Goal: Check status: Check status

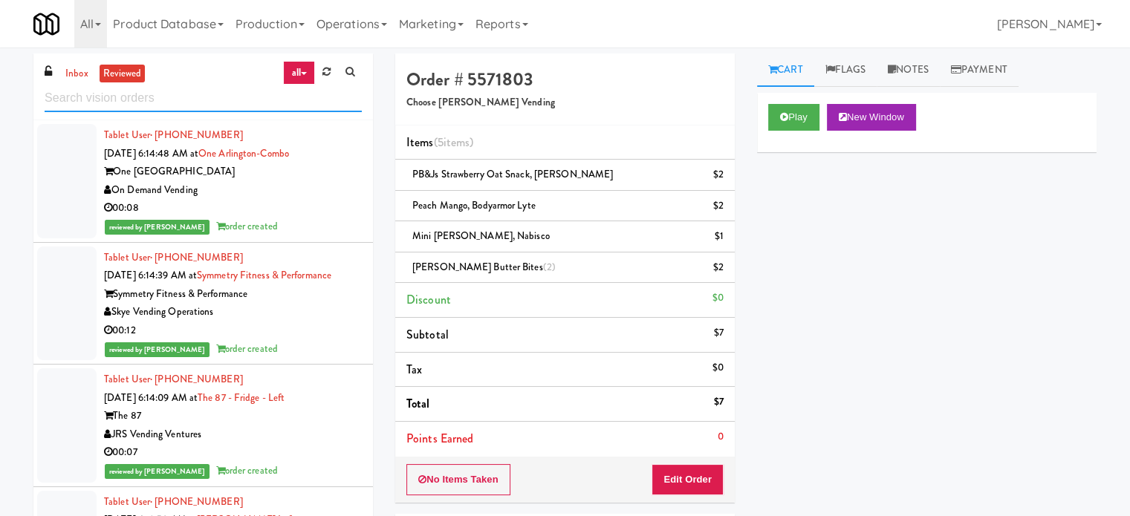
click at [166, 99] on input "text" at bounding box center [203, 98] width 317 height 27
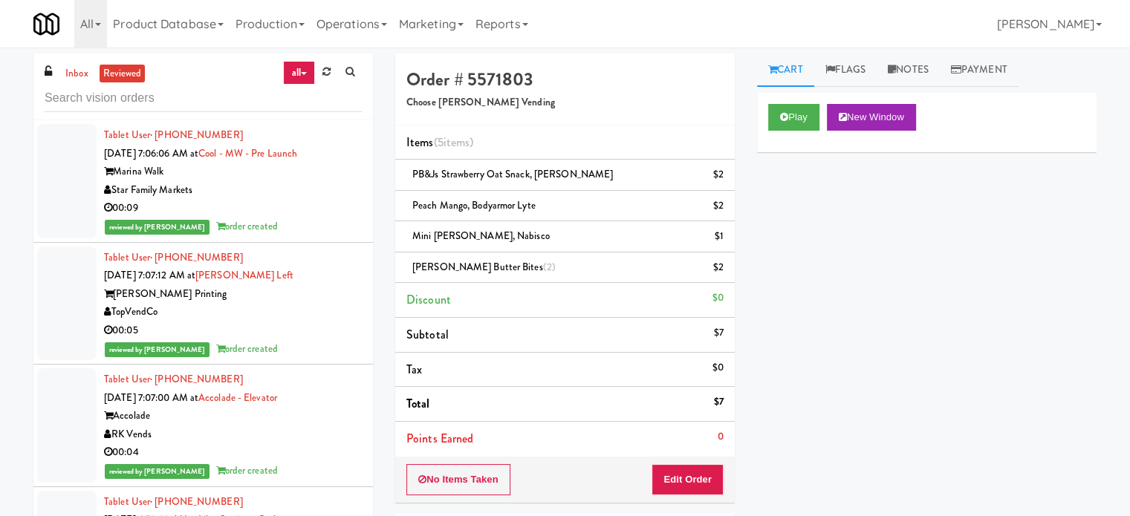
click at [331, 202] on div "00:09" at bounding box center [233, 208] width 258 height 19
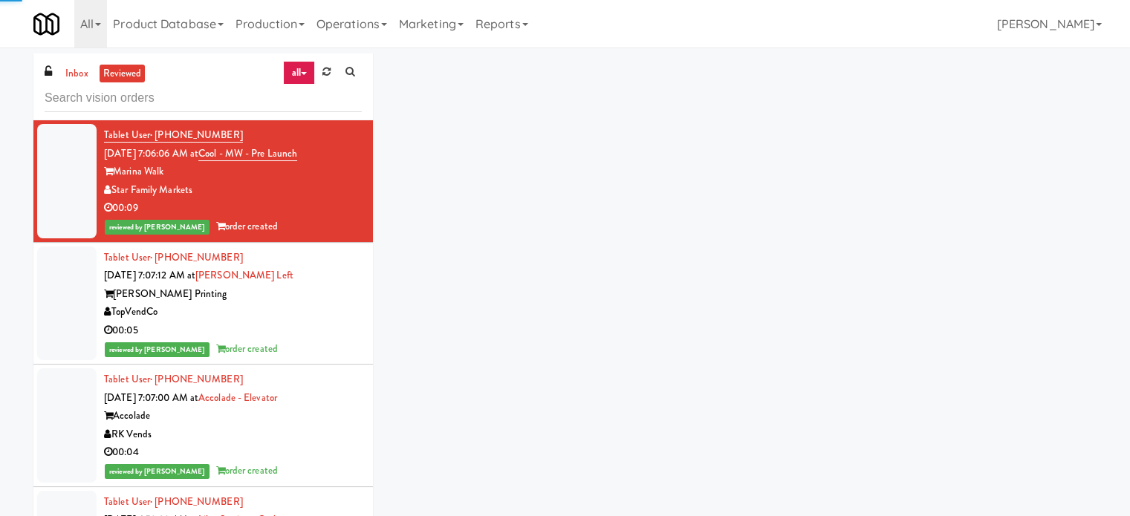
click at [326, 292] on div "[PERSON_NAME] Printing" at bounding box center [233, 294] width 258 height 19
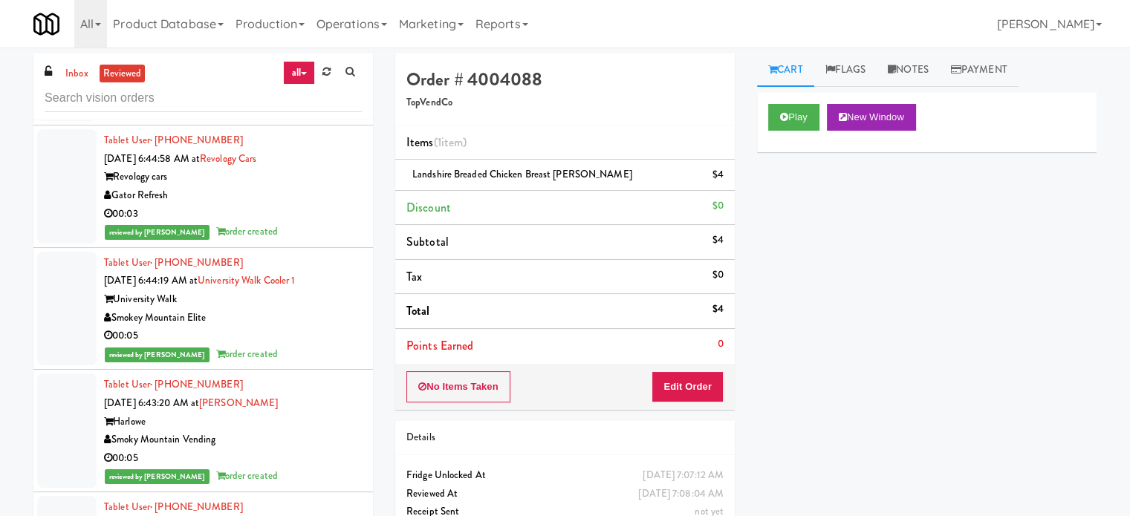
scroll to position [1857, 0]
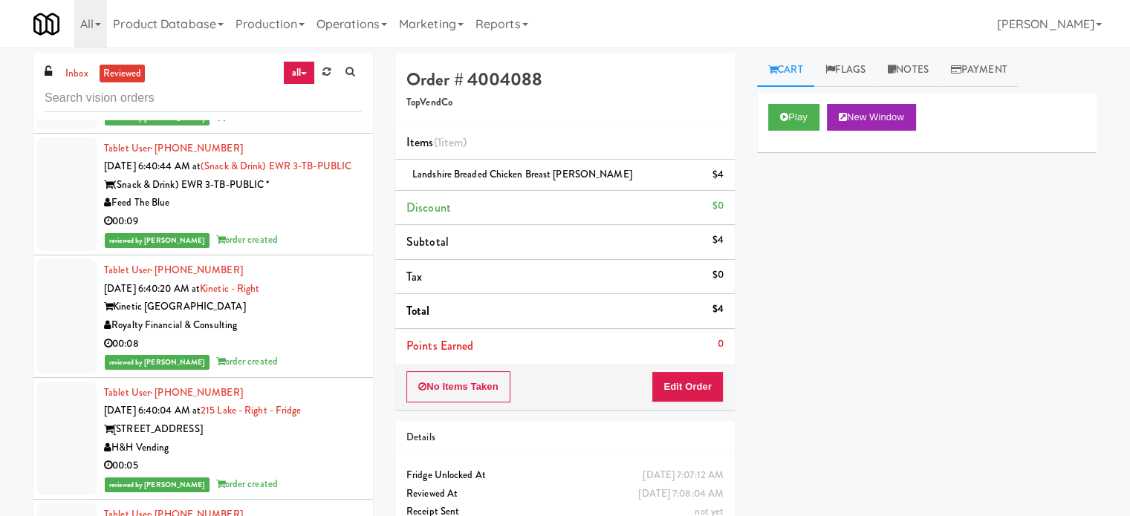
click at [331, 231] on div "00:09" at bounding box center [233, 221] width 258 height 19
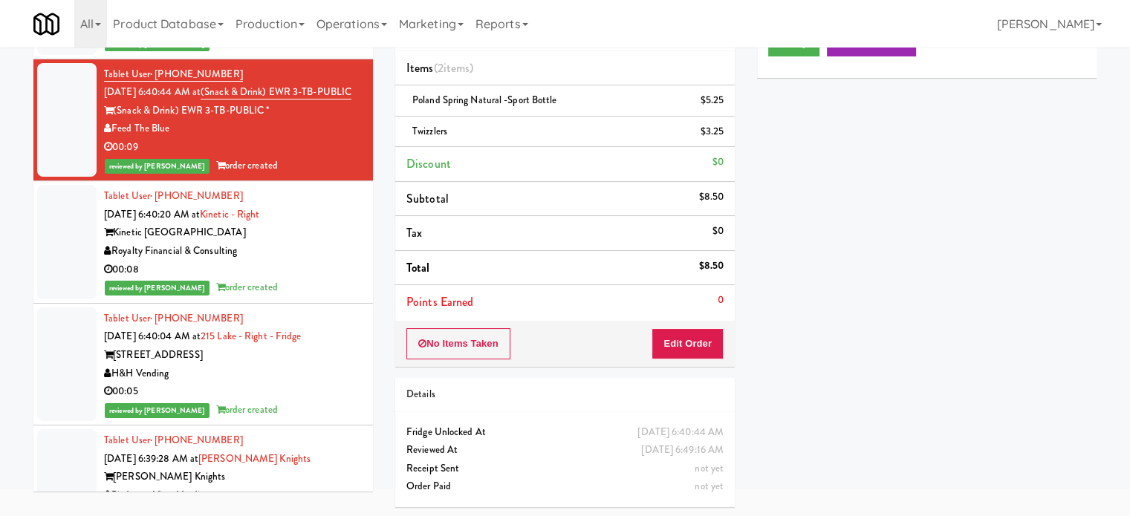
scroll to position [1486, 0]
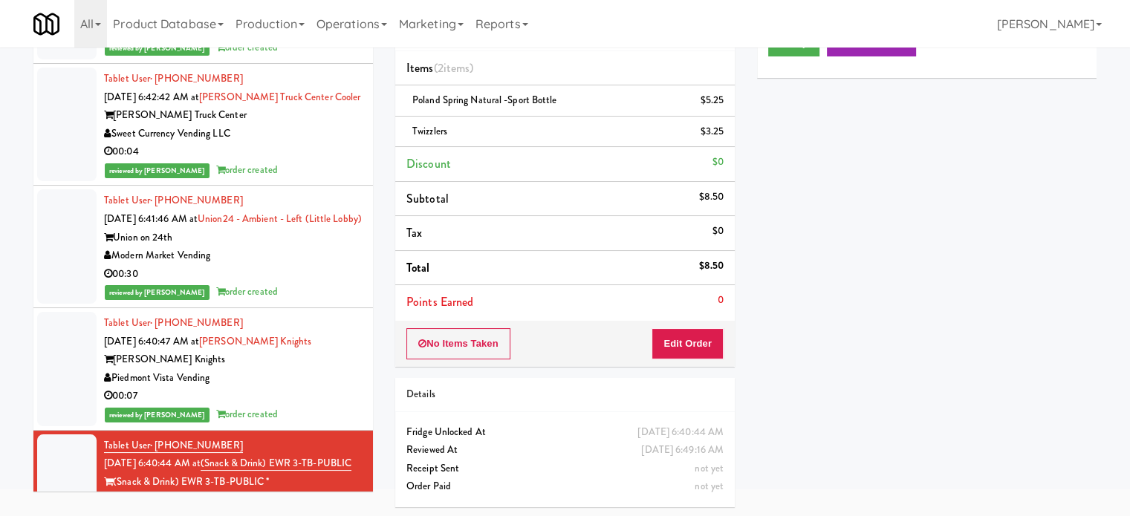
drag, startPoint x: 313, startPoint y: 296, endPoint x: 319, endPoint y: 270, distance: 27.6
click at [315, 284] on div "00:30" at bounding box center [233, 274] width 258 height 19
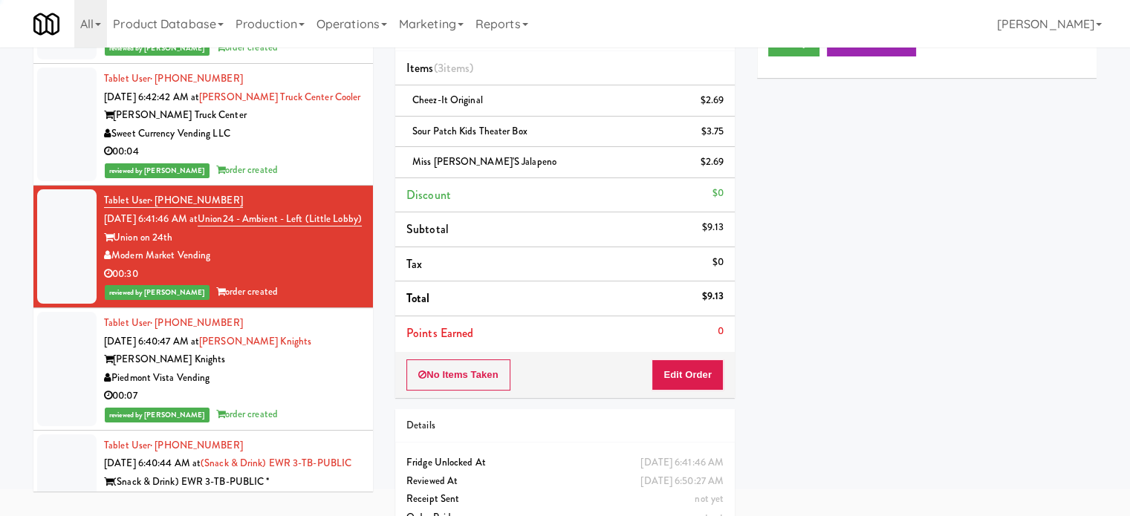
click at [326, 184] on li "Tablet User · (771) 200-8692 [DATE] 6:42:42 AM at [PERSON_NAME][GEOGRAPHIC_DATA…" at bounding box center [203, 125] width 340 height 123
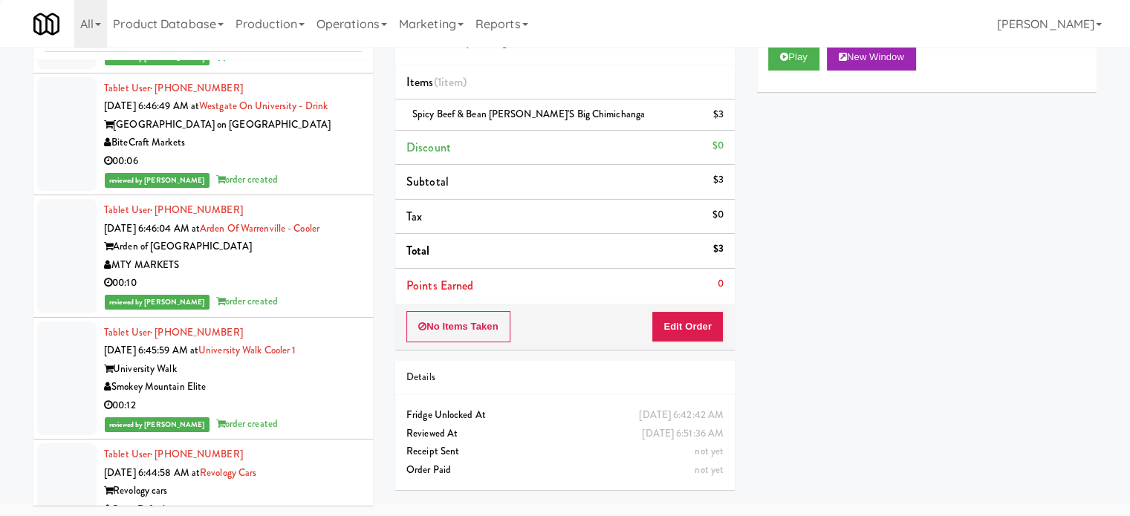
scroll to position [743, 0]
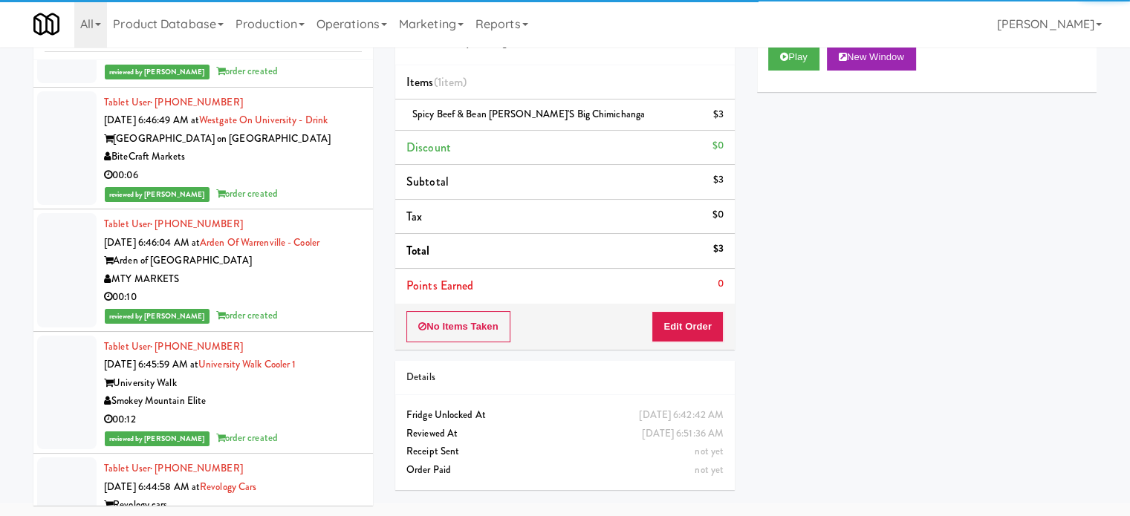
click at [297, 277] on div "MTY MARKETS" at bounding box center [233, 279] width 258 height 19
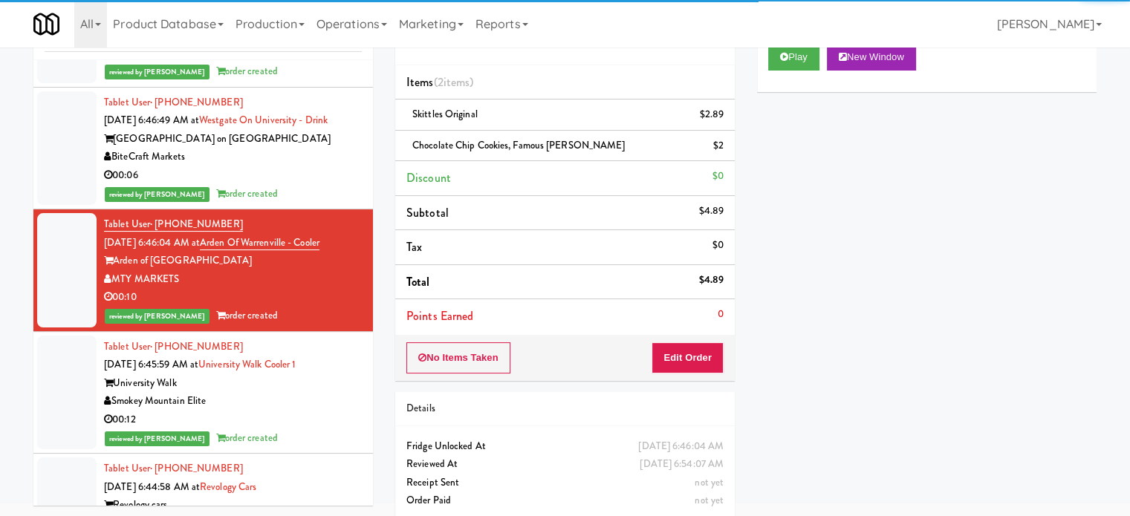
click at [322, 185] on div "reviewed by [PERSON_NAME] order created" at bounding box center [233, 194] width 258 height 19
